Goal: Transaction & Acquisition: Purchase product/service

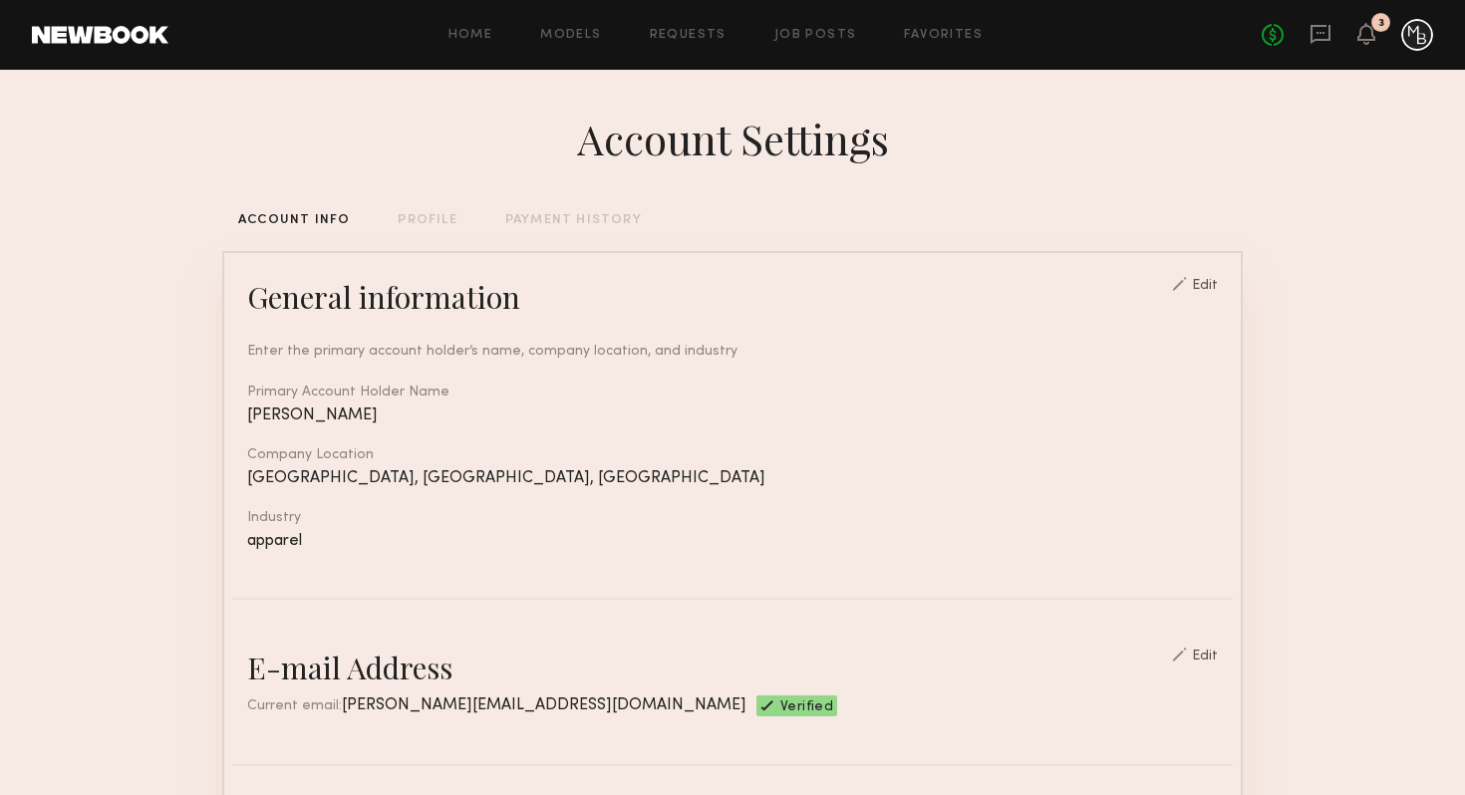
click at [1368, 47] on div "No fees up to $5,000 3" at bounding box center [1347, 35] width 171 height 32
click at [1364, 34] on icon at bounding box center [1366, 33] width 16 height 14
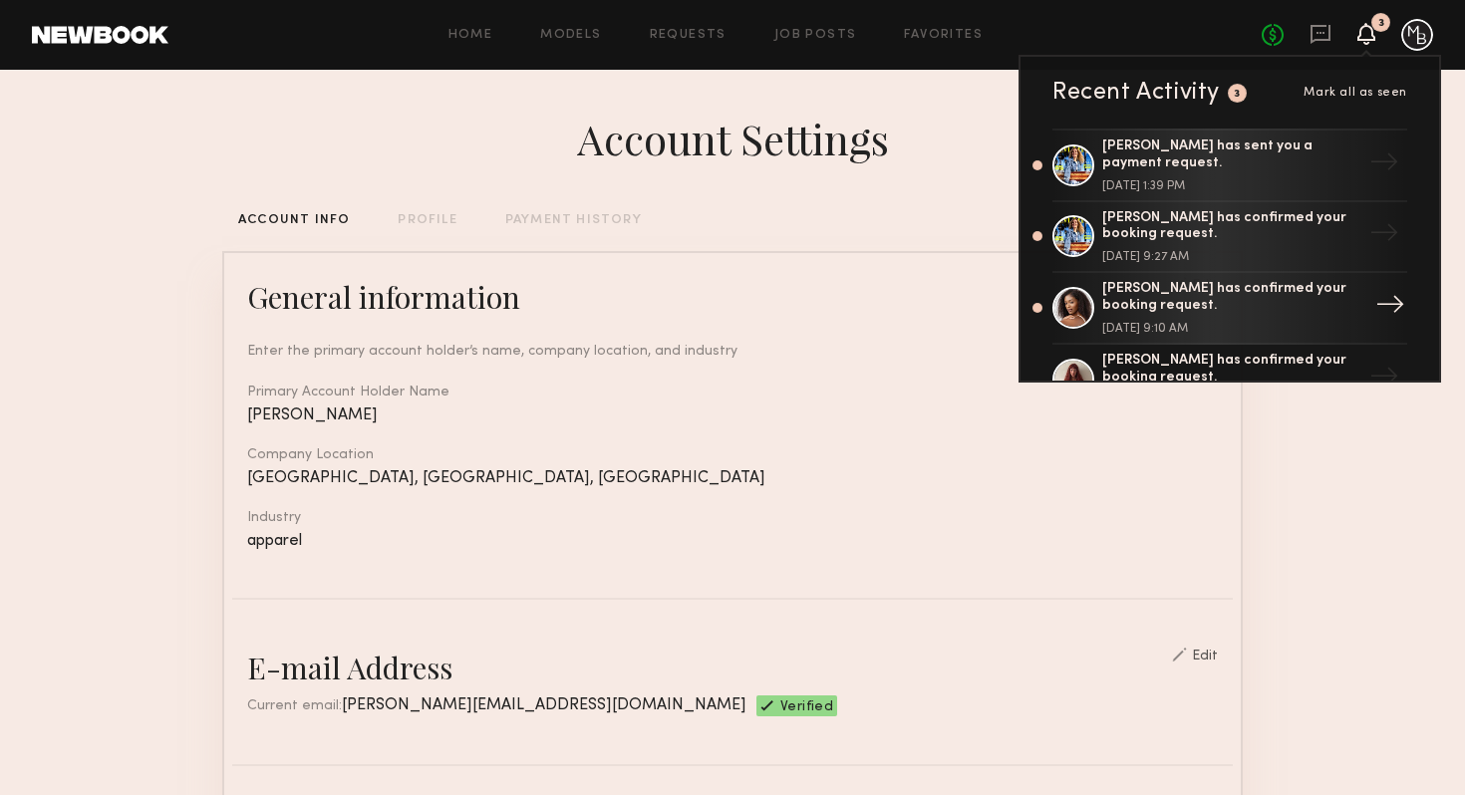
click at [1194, 290] on div "[PERSON_NAME] has confirmed your booking request." at bounding box center [1231, 298] width 259 height 34
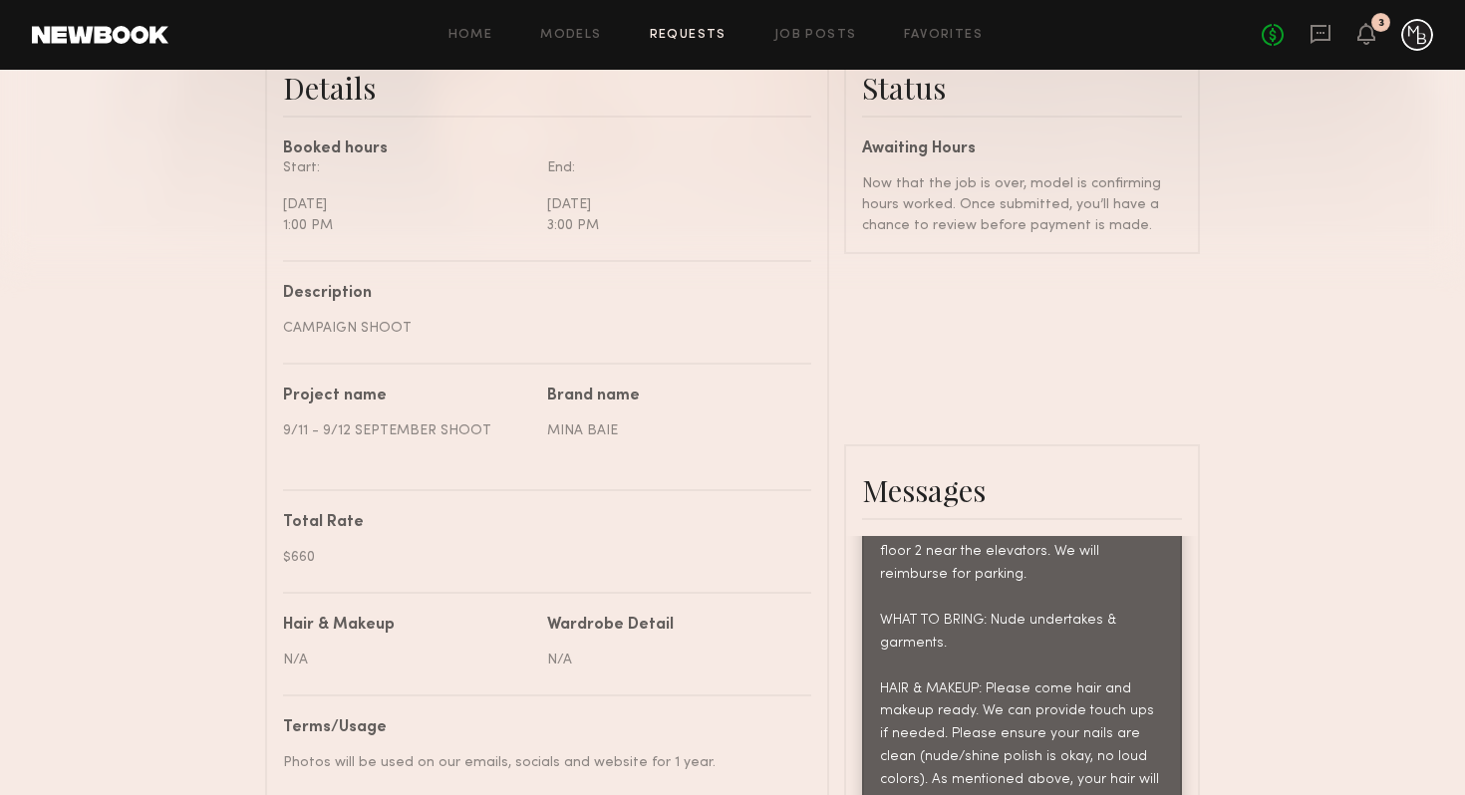
scroll to position [540, 0]
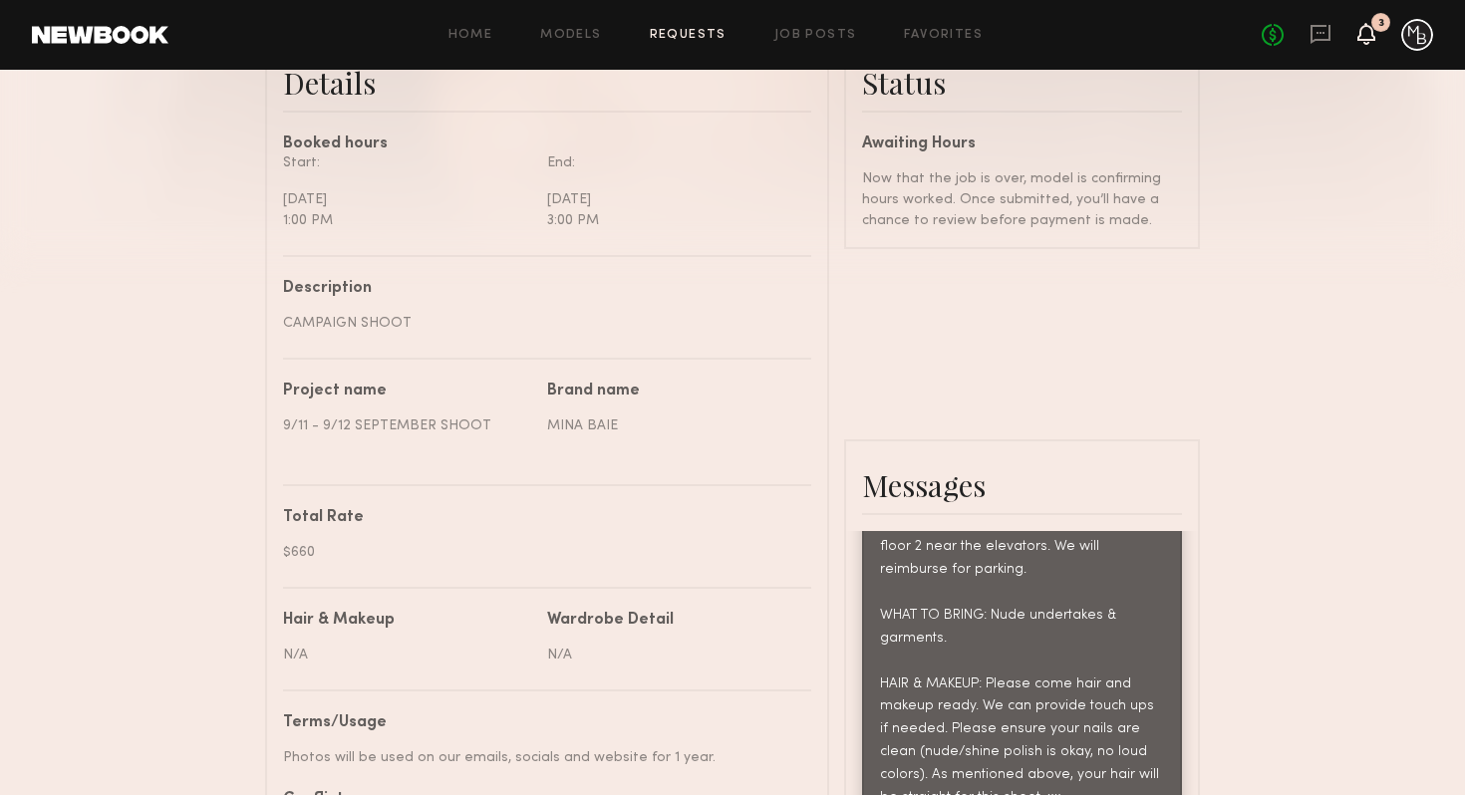
click at [1372, 37] on icon at bounding box center [1366, 33] width 16 height 14
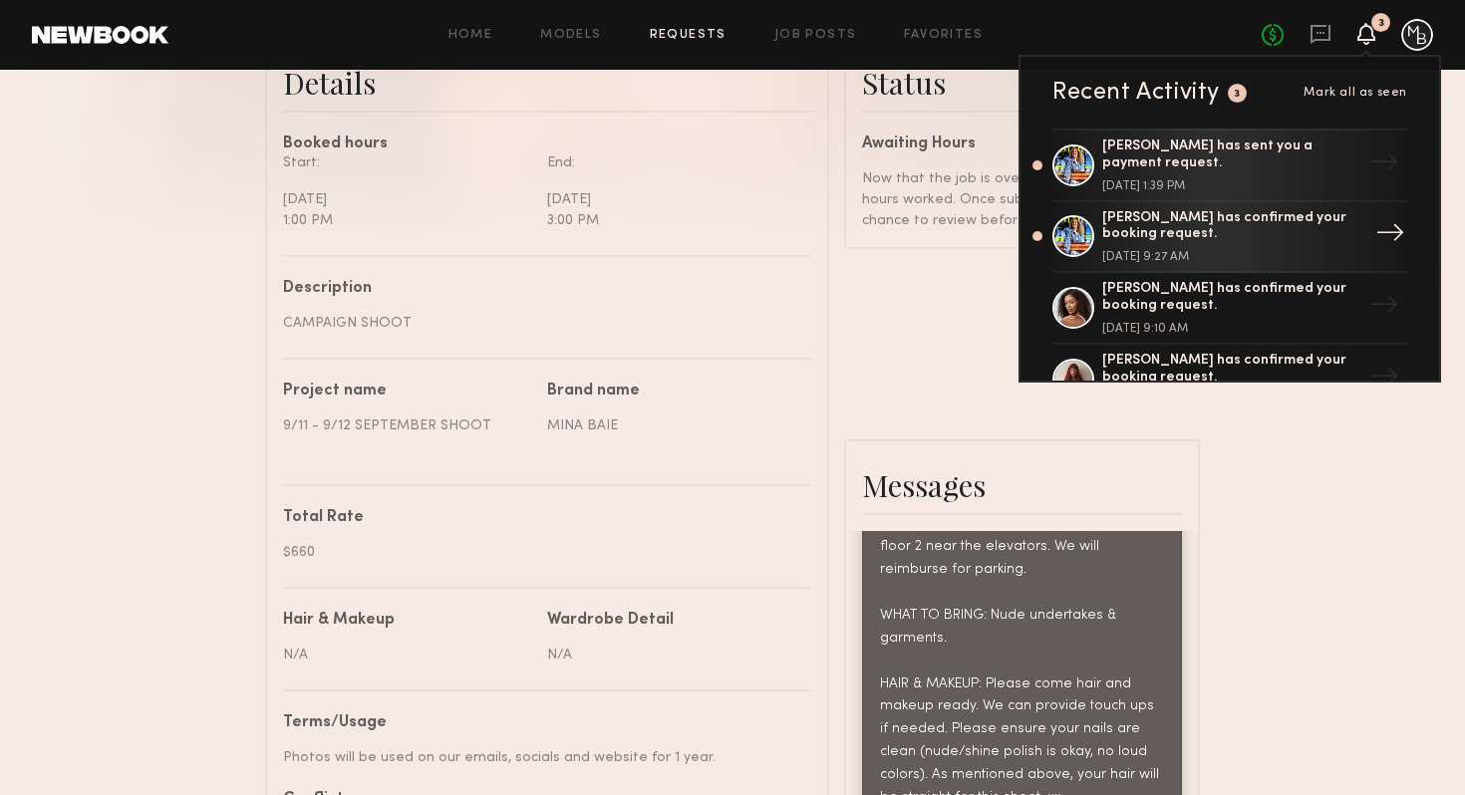
click at [1154, 233] on div "[PERSON_NAME] has confirmed your booking request." at bounding box center [1231, 227] width 259 height 34
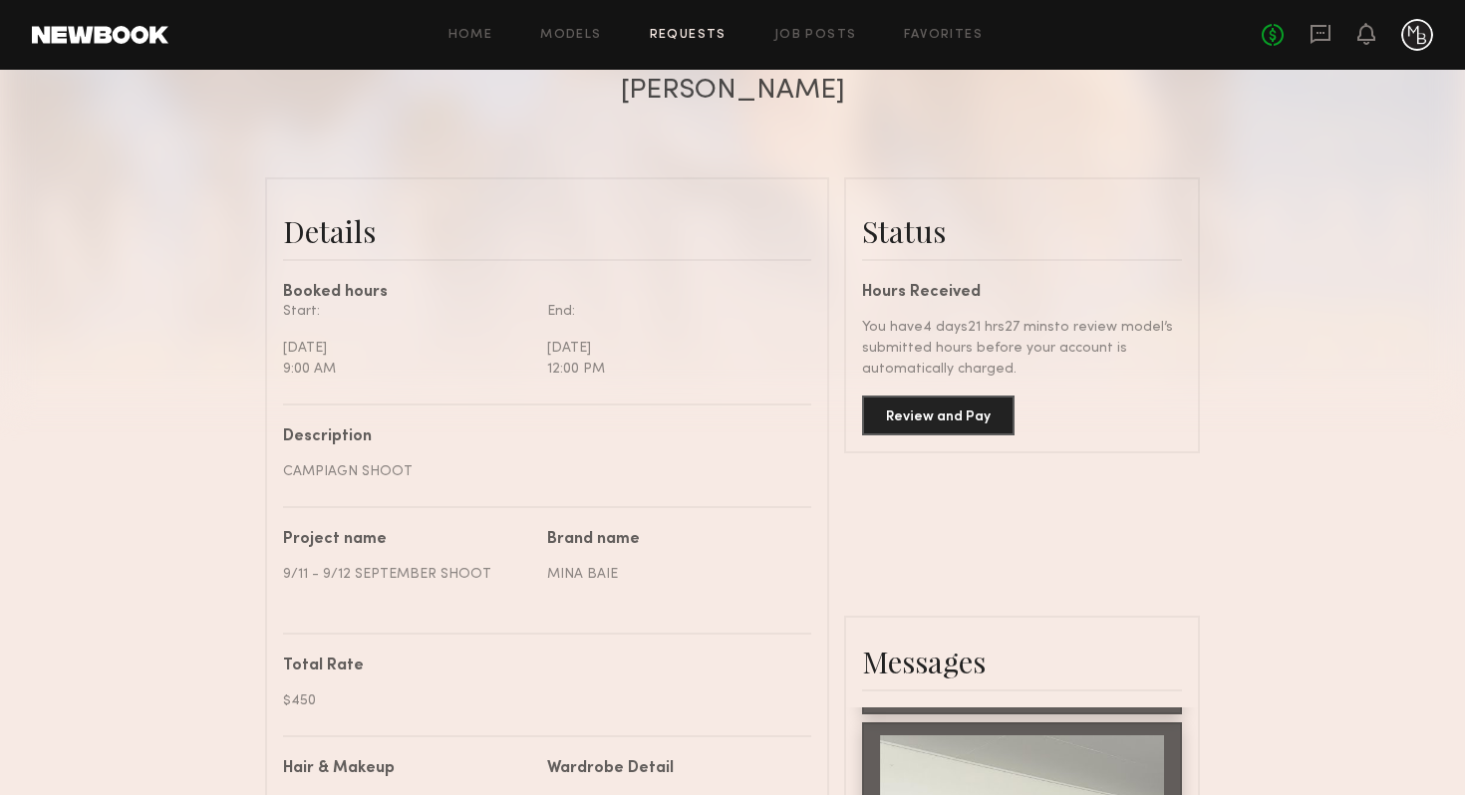
scroll to position [410, 0]
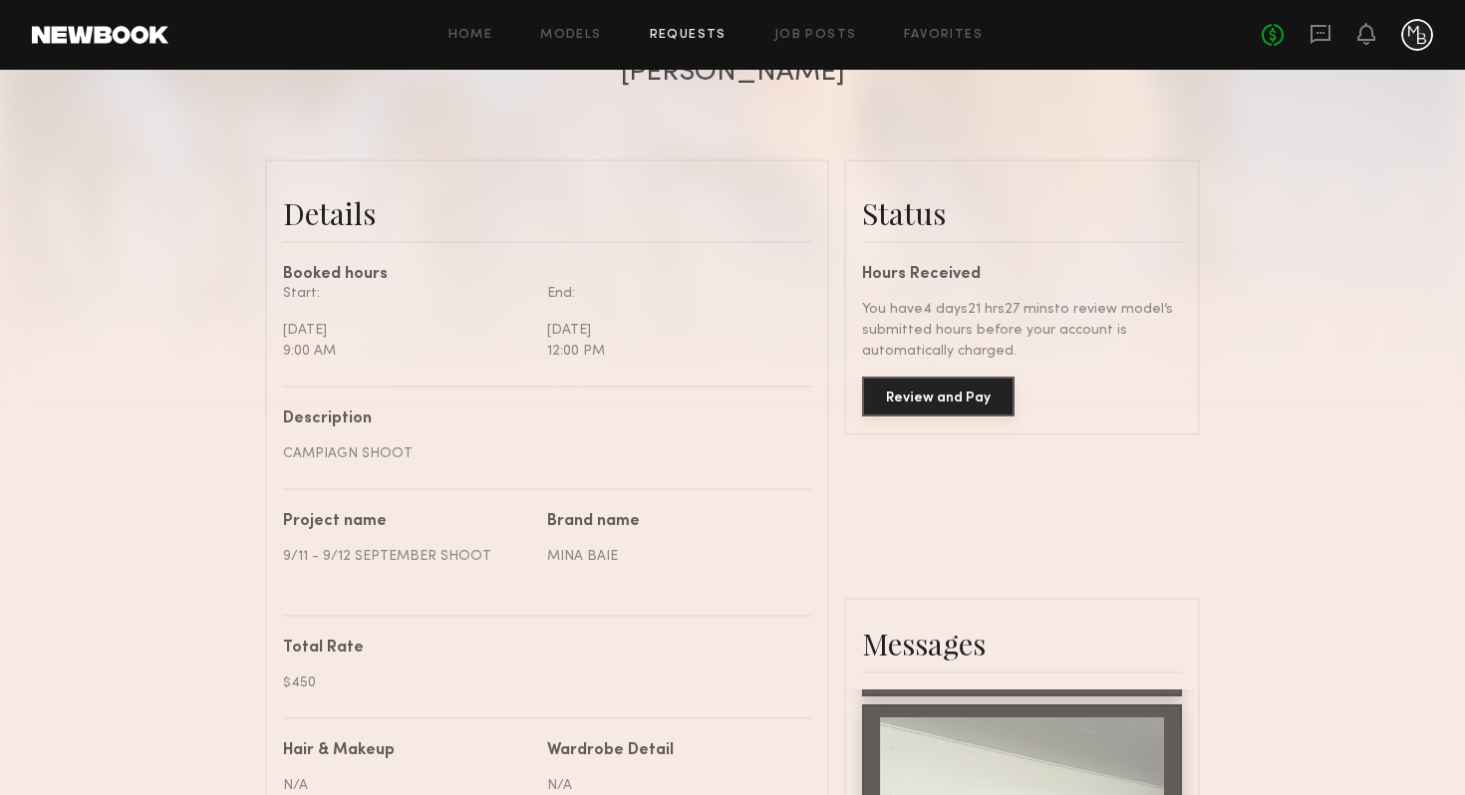
click at [958, 403] on button "Review and Pay" at bounding box center [938, 397] width 152 height 40
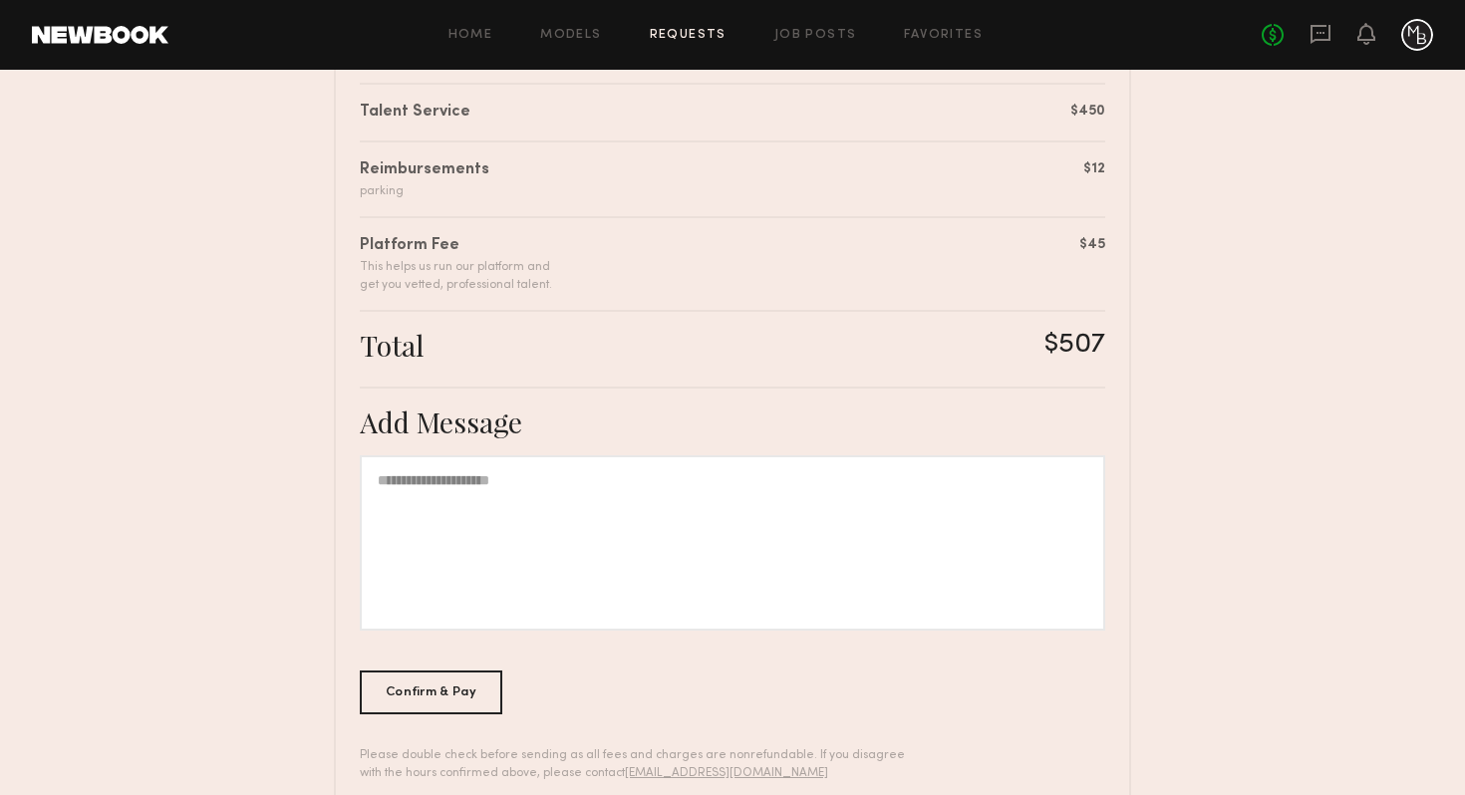
scroll to position [554, 0]
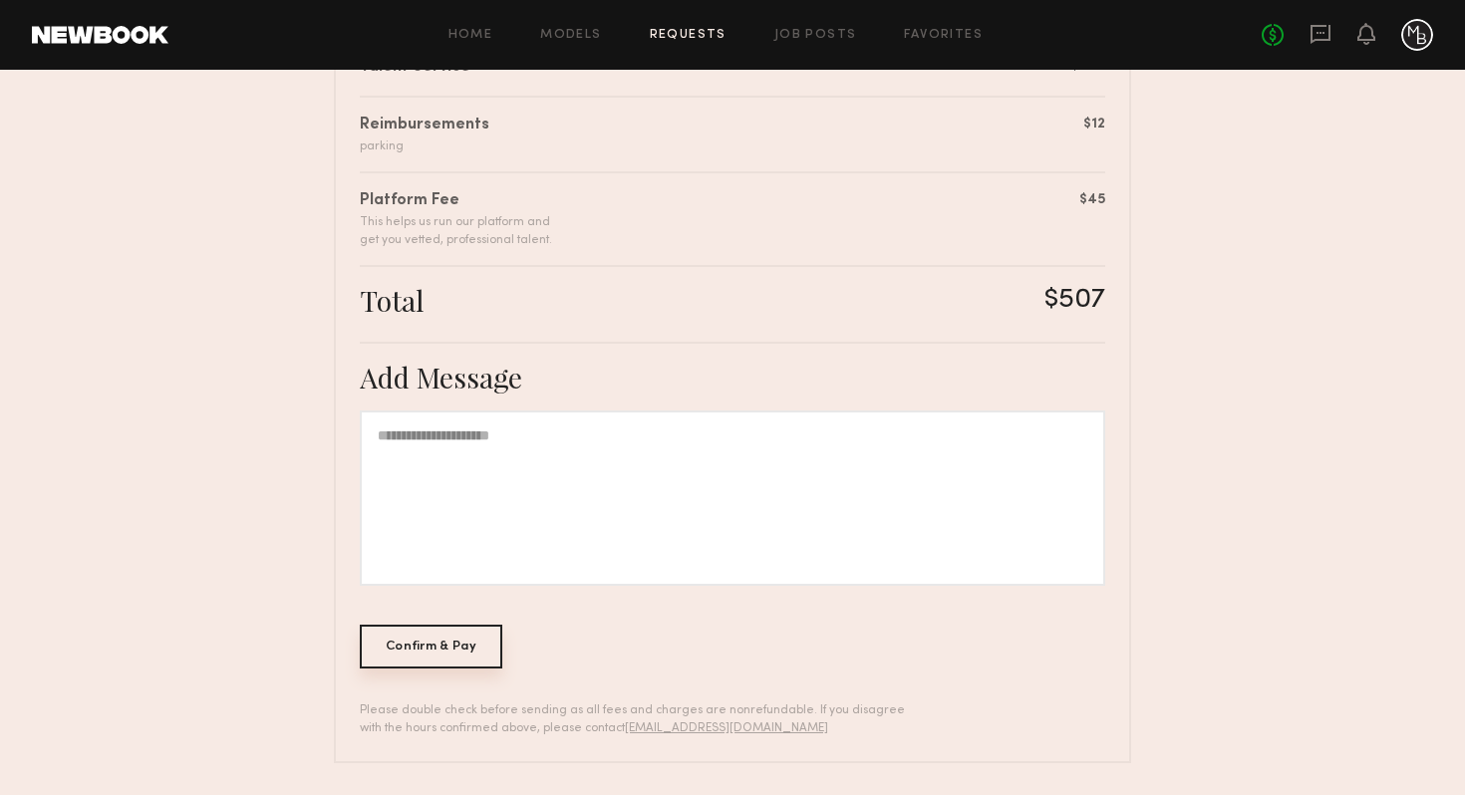
click at [447, 643] on div "Confirm & Pay" at bounding box center [431, 647] width 143 height 44
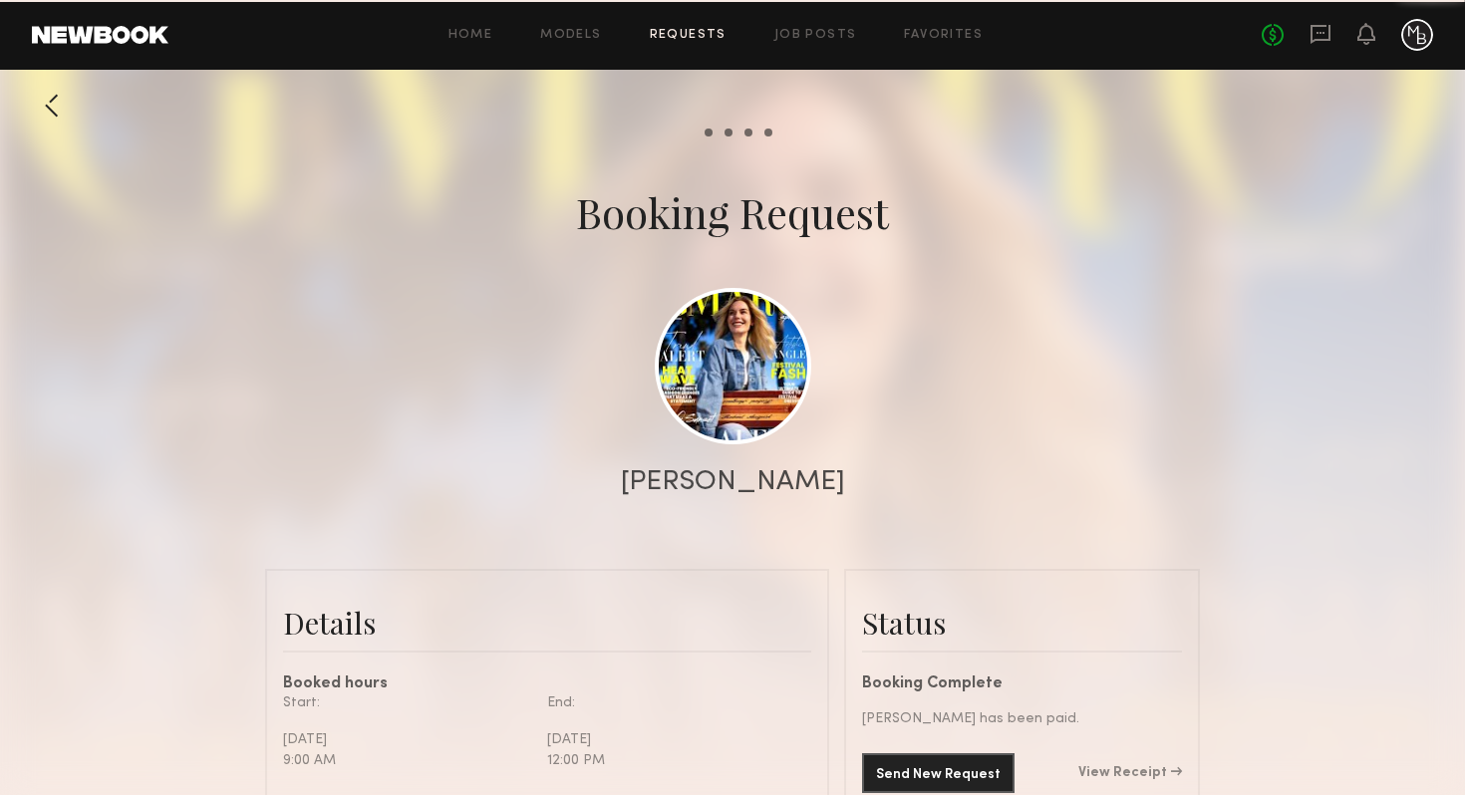
scroll to position [2379, 0]
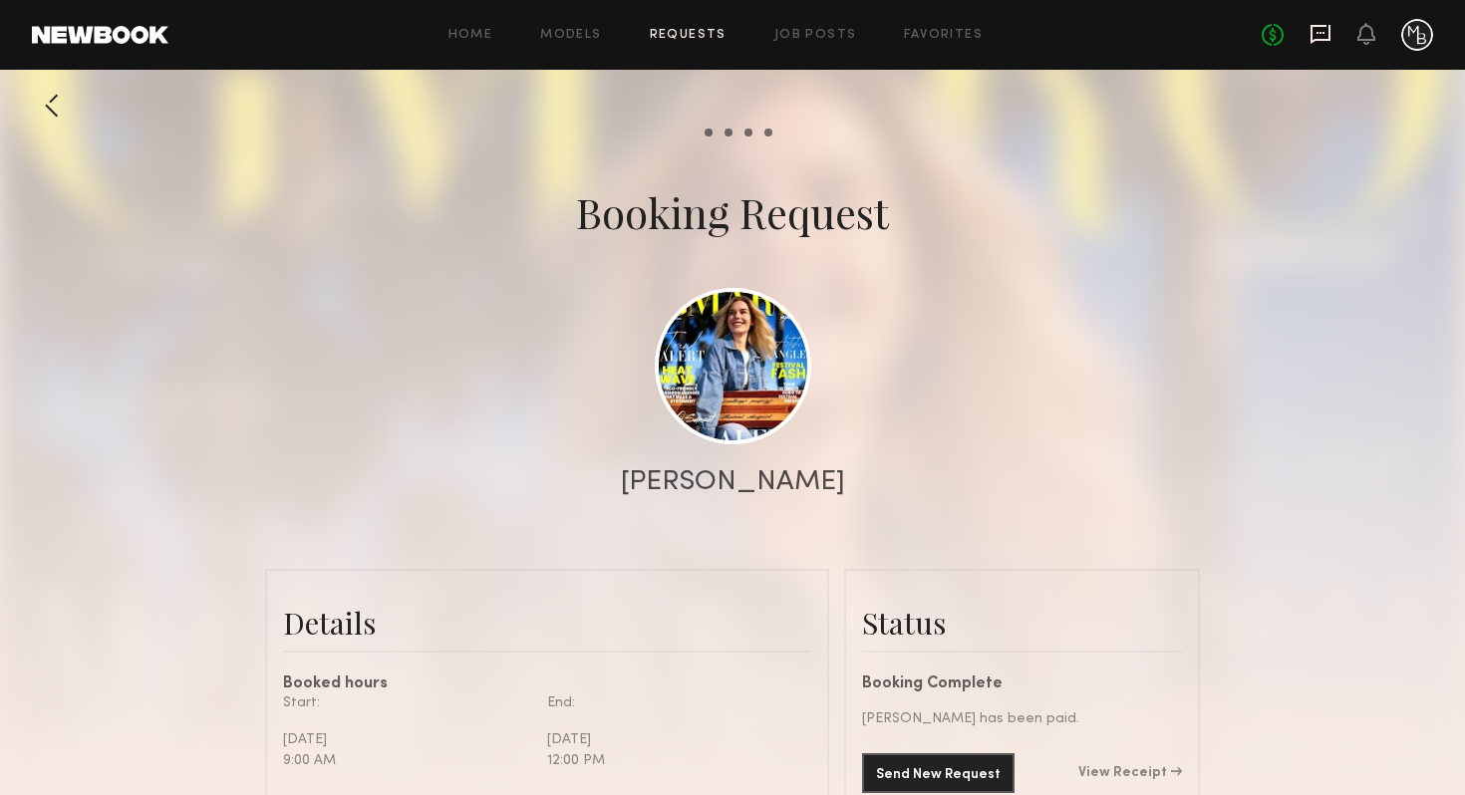
click at [1322, 32] on icon at bounding box center [1320, 33] width 8 height 2
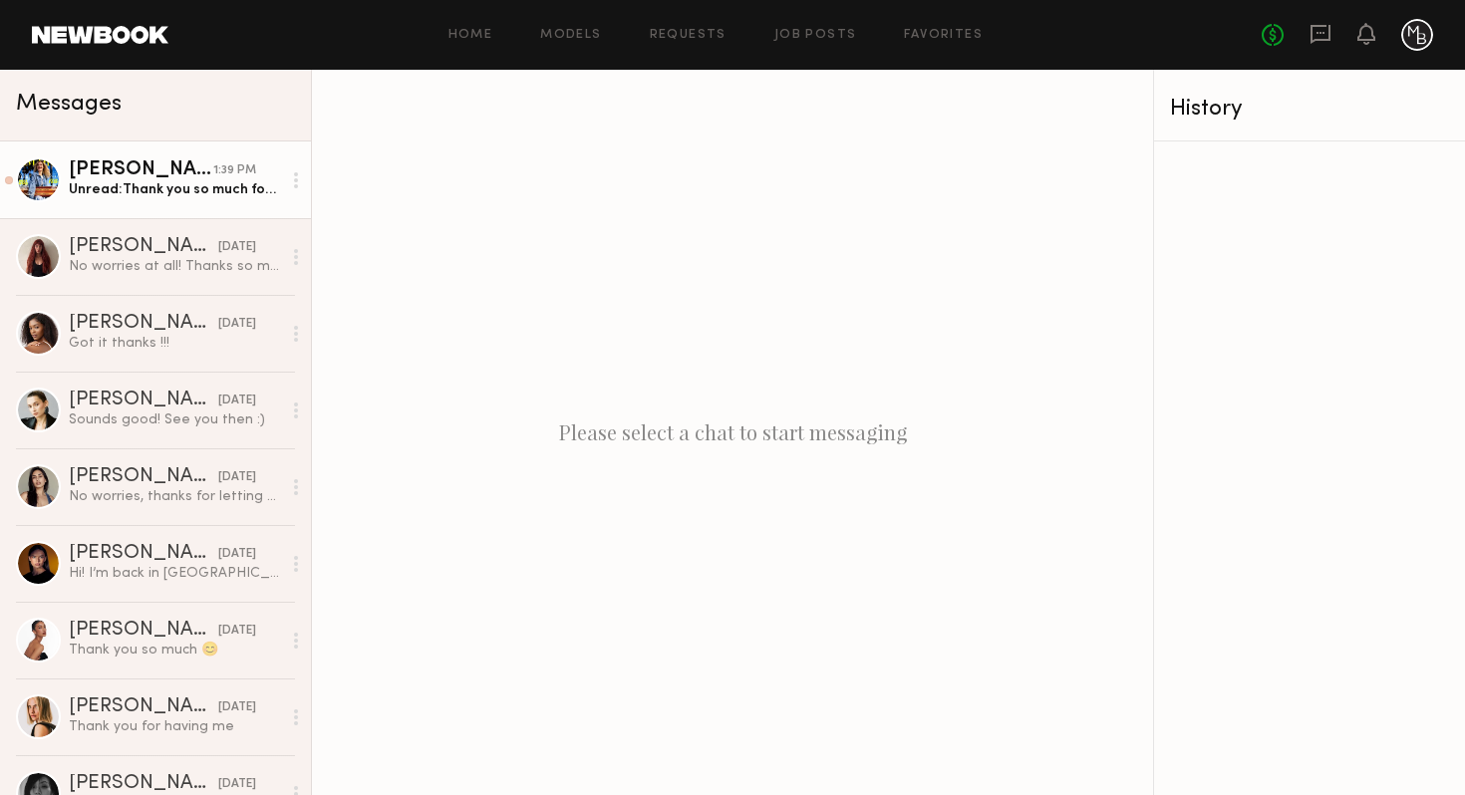
click at [167, 203] on link "[PERSON_NAME] 1:39 PM Unread: Thank you so much for [DATE]!" at bounding box center [155, 180] width 311 height 77
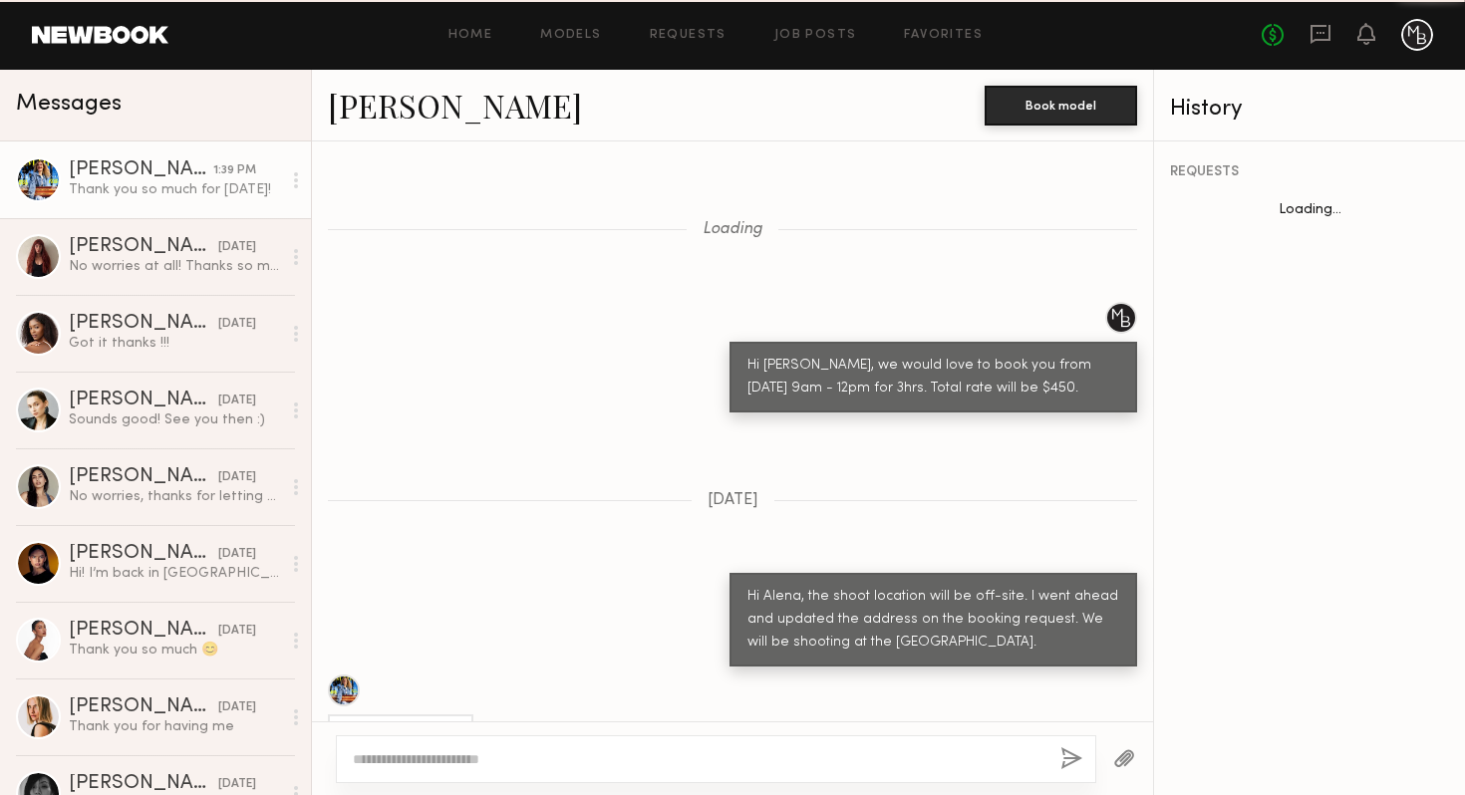
scroll to position [2171, 0]
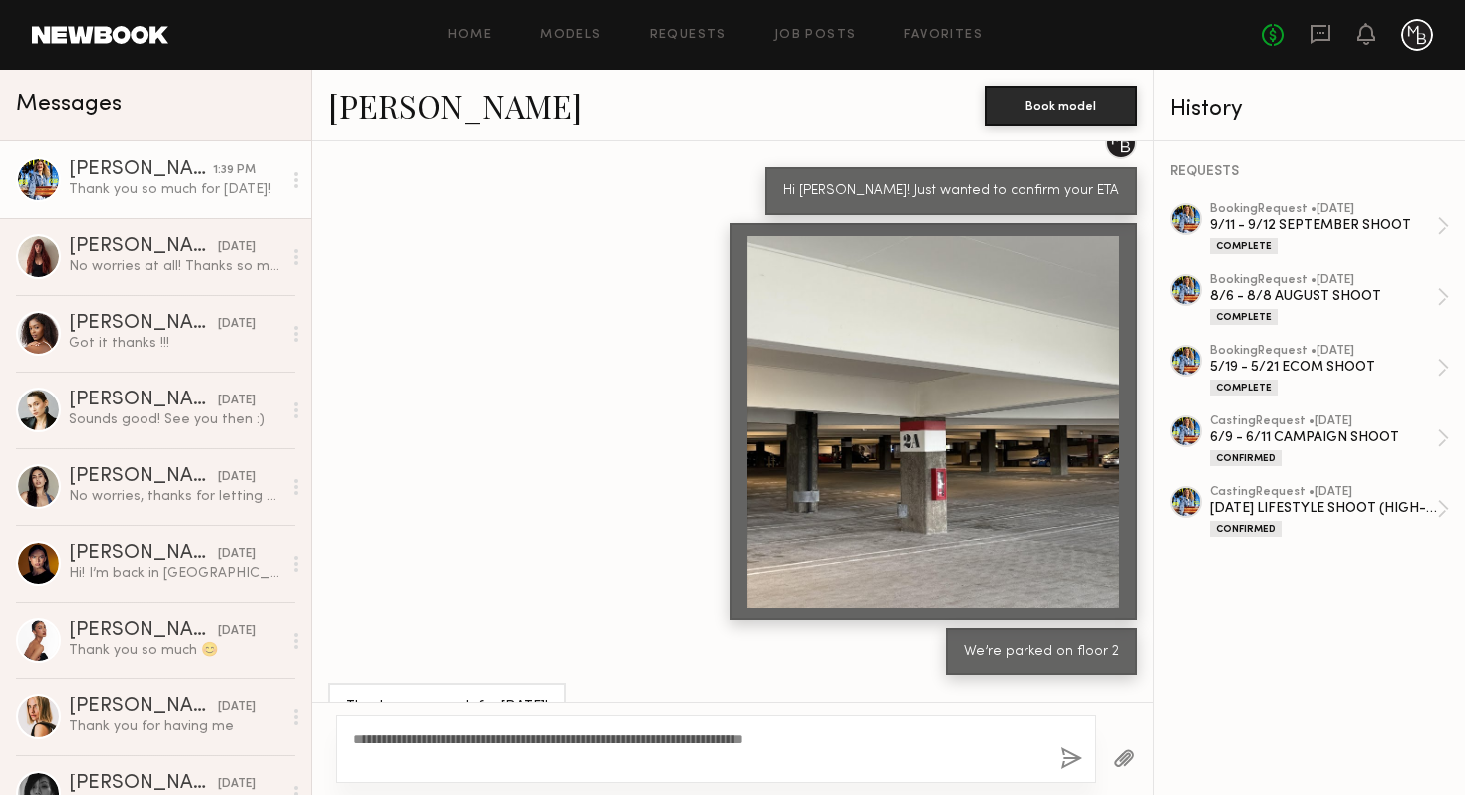
type textarea "**********"
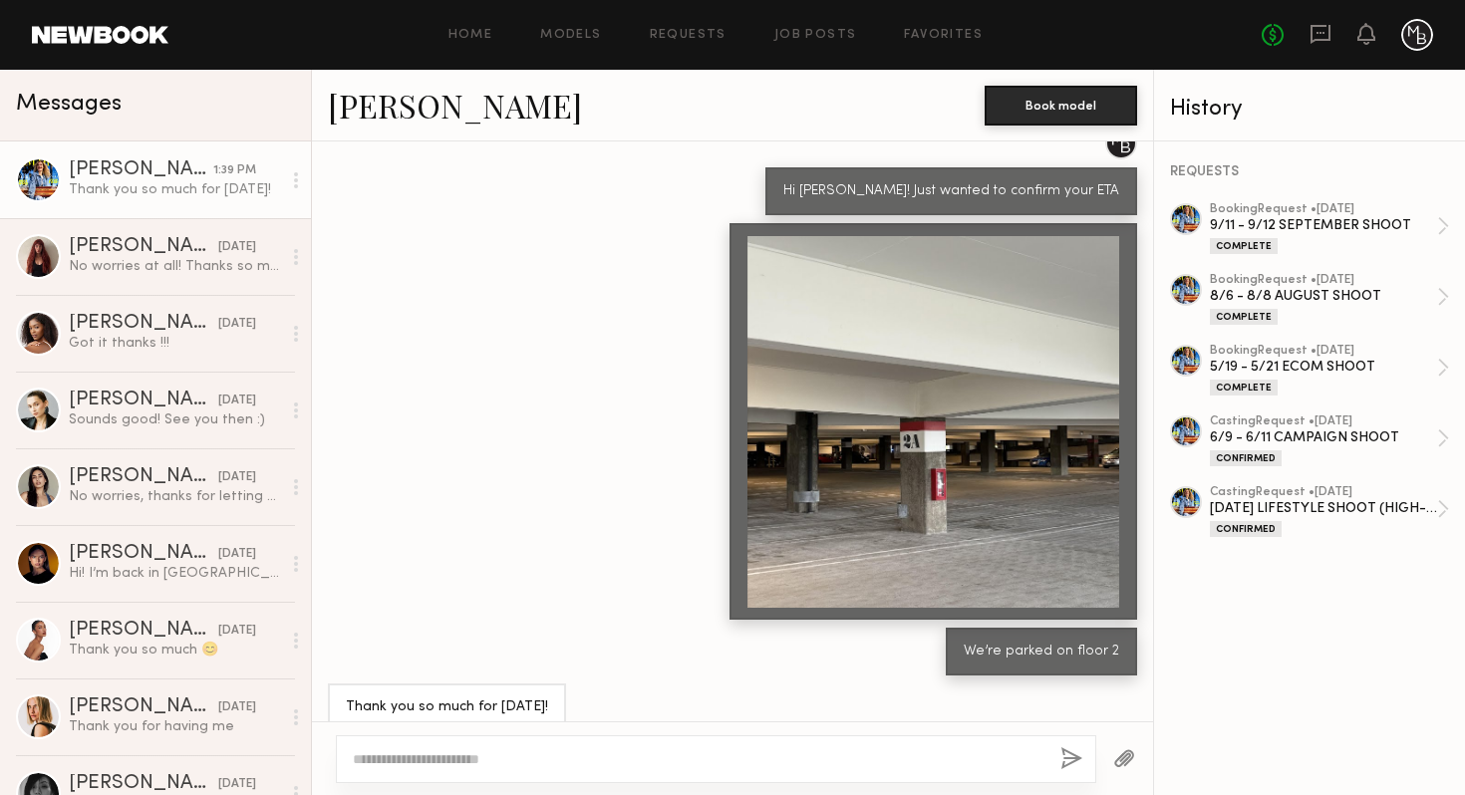
scroll to position [2440, 0]
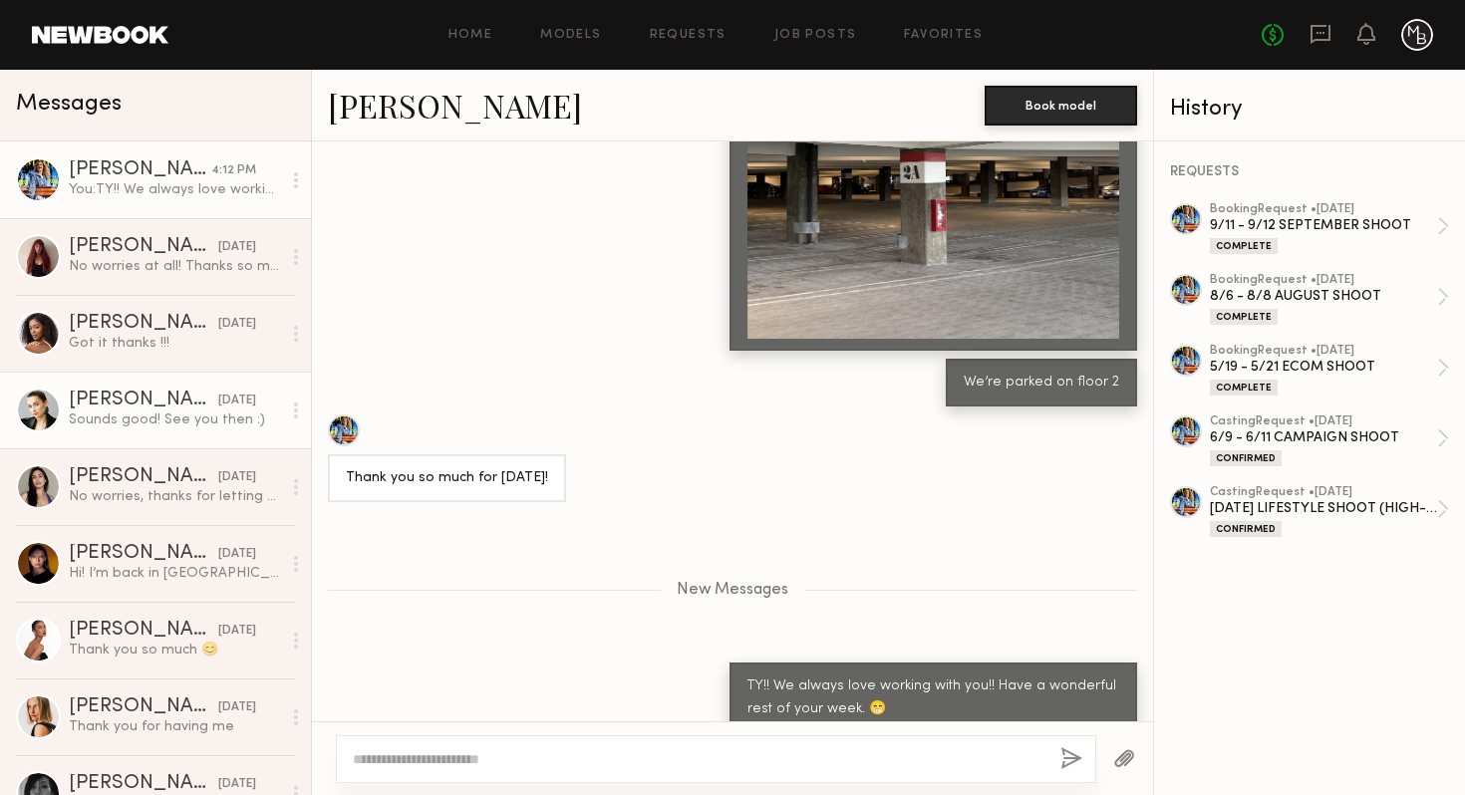
click at [164, 394] on div "[PERSON_NAME]" at bounding box center [143, 401] width 149 height 20
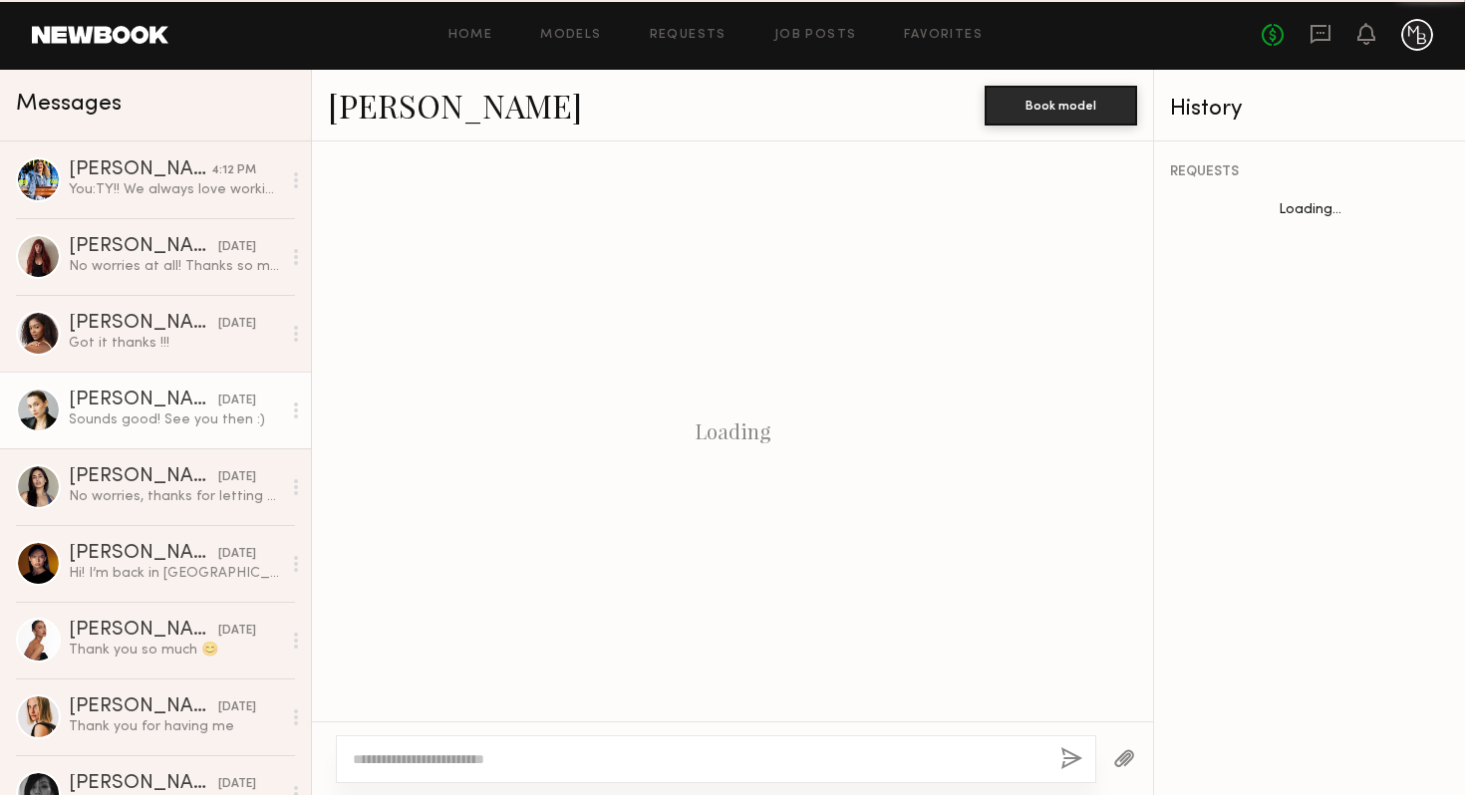
scroll to position [2133, 0]
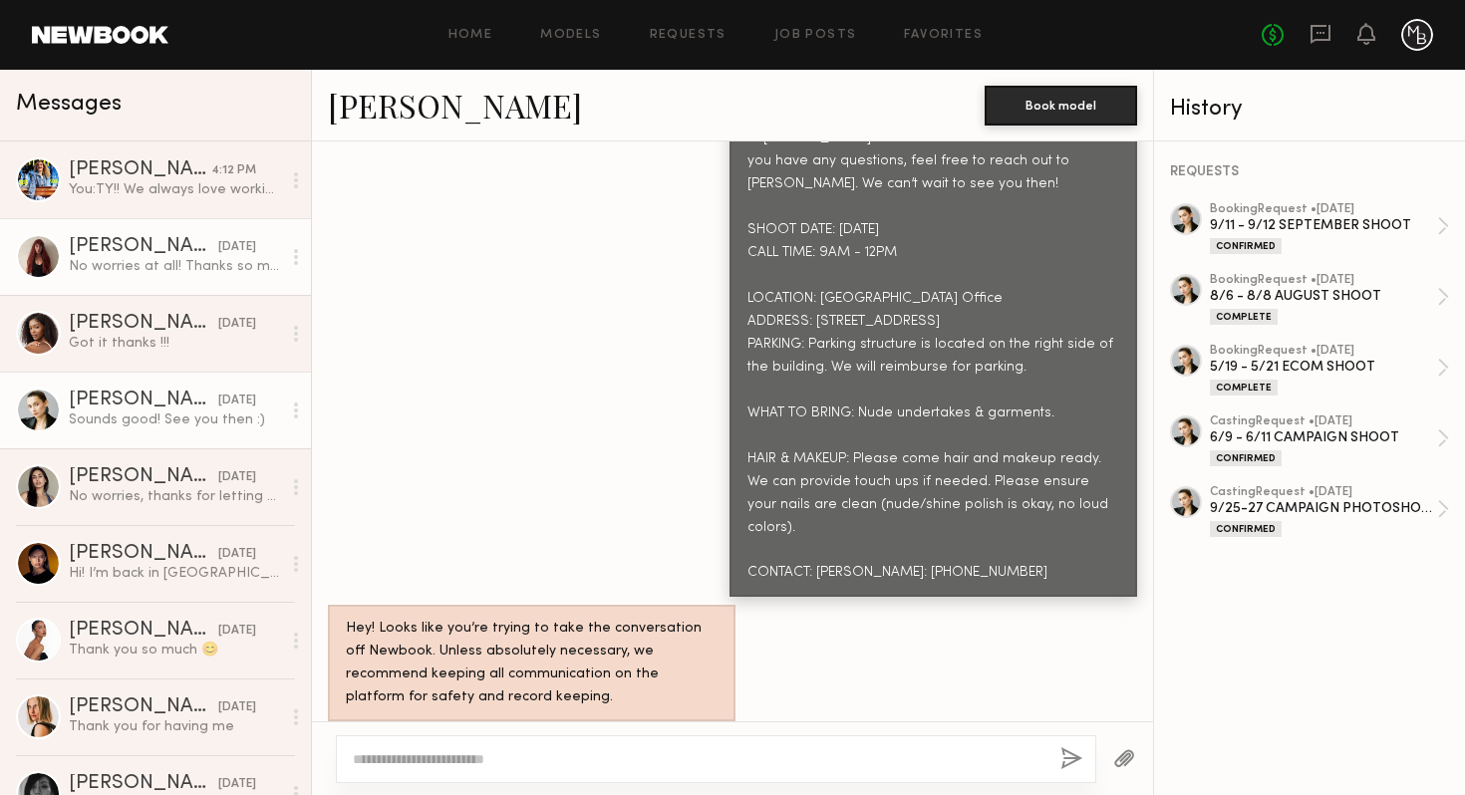
click at [213, 262] on div "No worries at all! Thanks so much & looking forward to [DATE]!! Xx" at bounding box center [175, 266] width 212 height 19
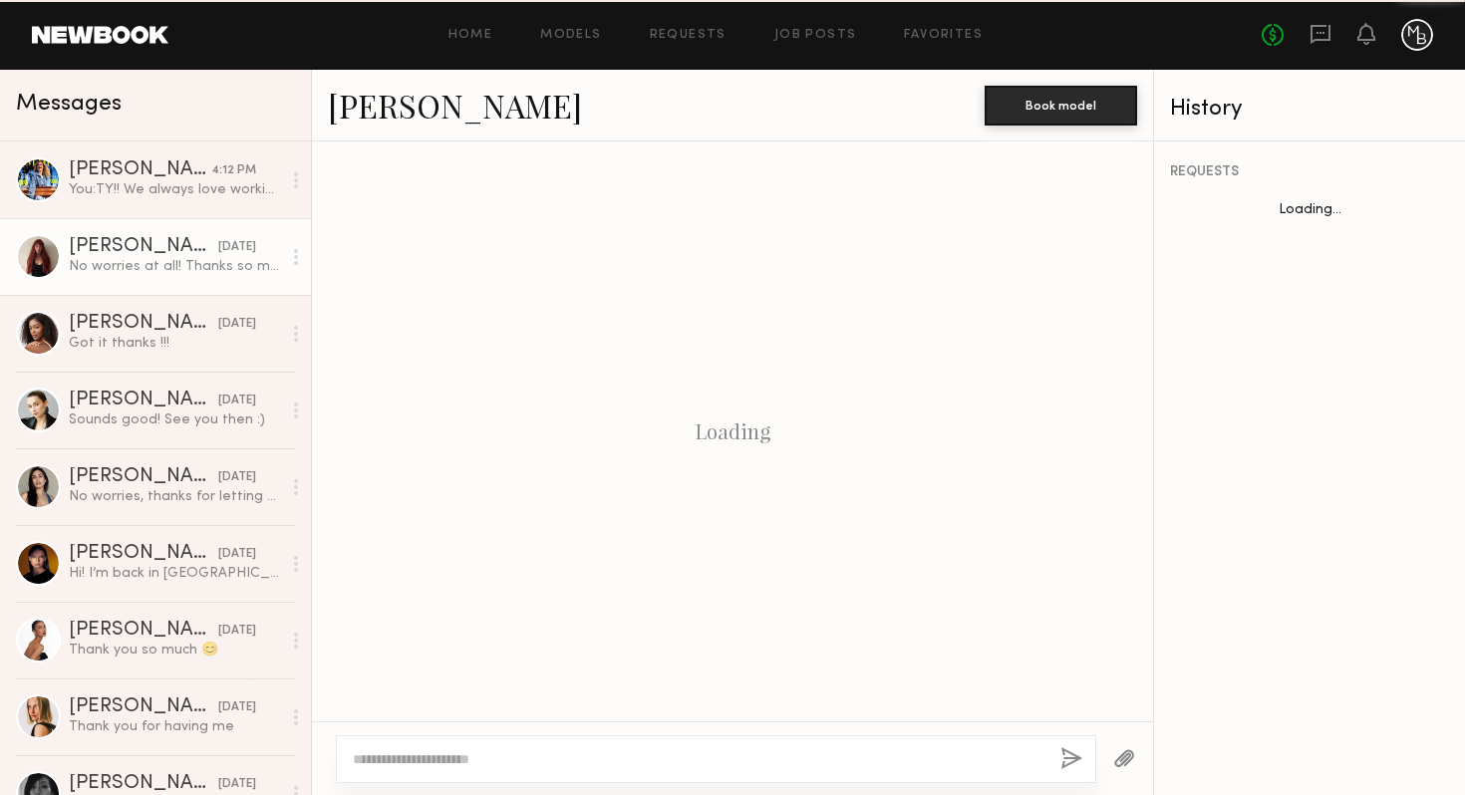
scroll to position [1712, 0]
